Goal: Task Accomplishment & Management: Manage account settings

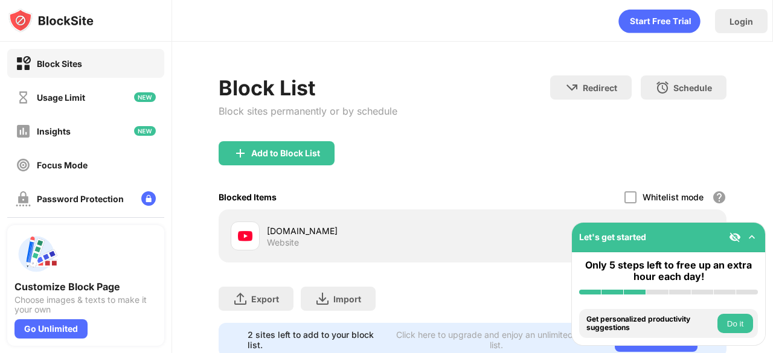
scroll to position [46, 0]
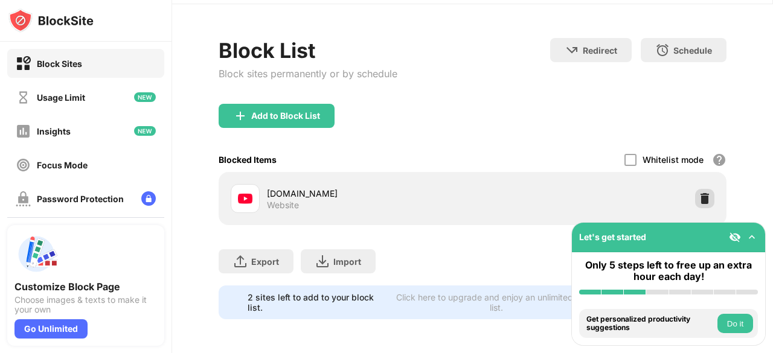
click at [695, 189] on div at bounding box center [704, 198] width 19 height 19
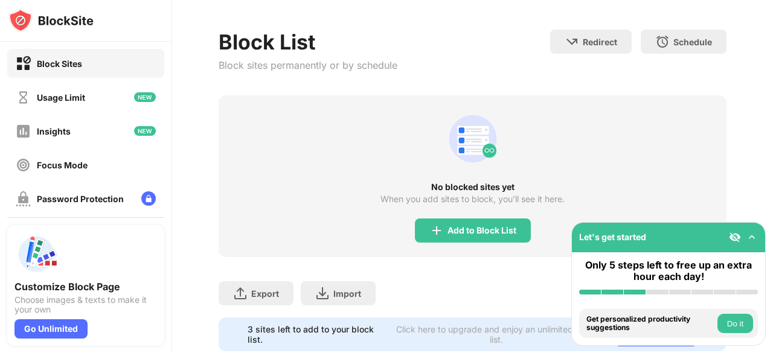
scroll to position [0, 0]
